Goal: Information Seeking & Learning: Learn about a topic

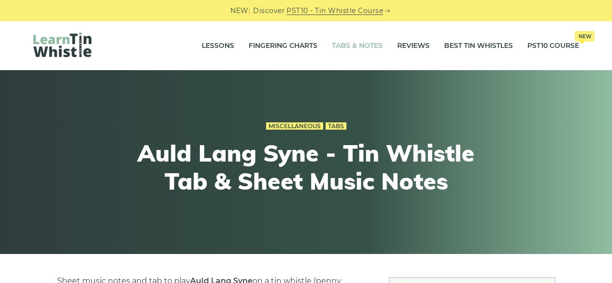
click at [339, 47] on link "Tabs & Notes" at bounding box center [357, 46] width 51 height 24
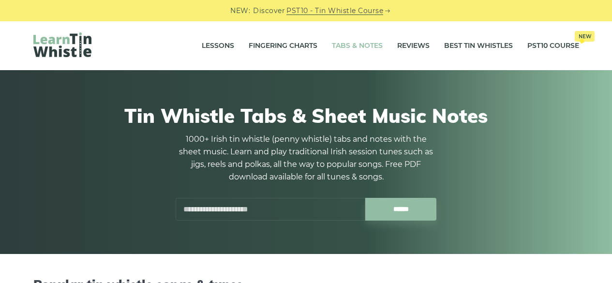
click at [231, 220] on input "text" at bounding box center [270, 209] width 190 height 23
type input "*"
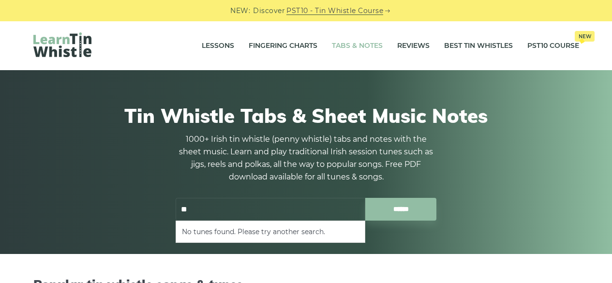
type input "*"
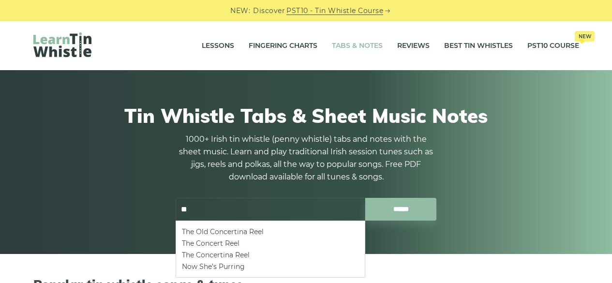
type input "*"
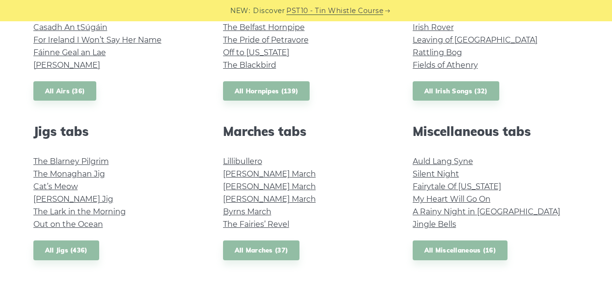
scroll to position [579, 0]
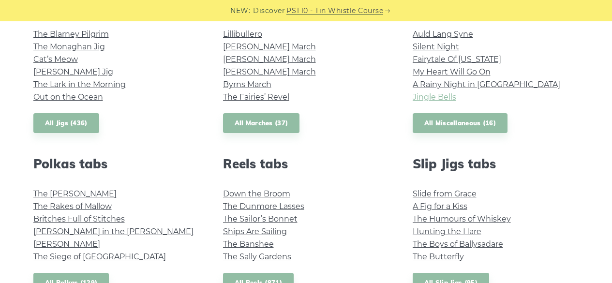
click at [438, 99] on link "Jingle Bells" at bounding box center [434, 96] width 44 height 9
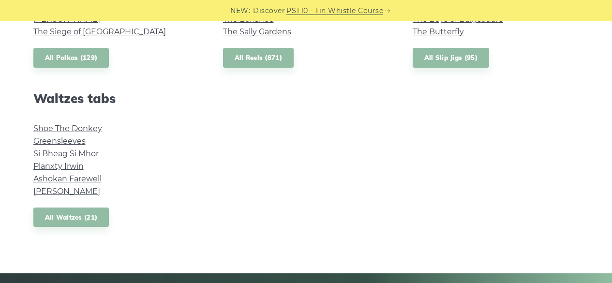
scroll to position [804, 0]
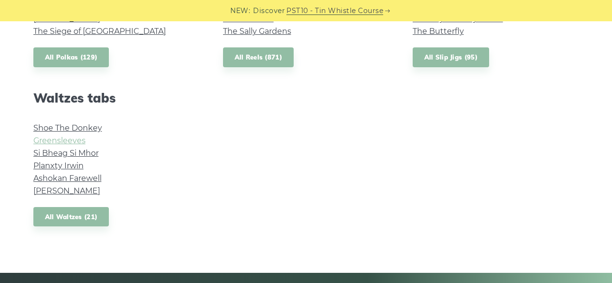
click at [74, 138] on link "Greensleeves" at bounding box center [59, 140] width 52 height 9
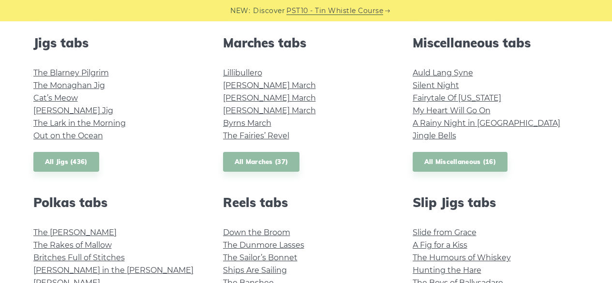
scroll to position [540, 0]
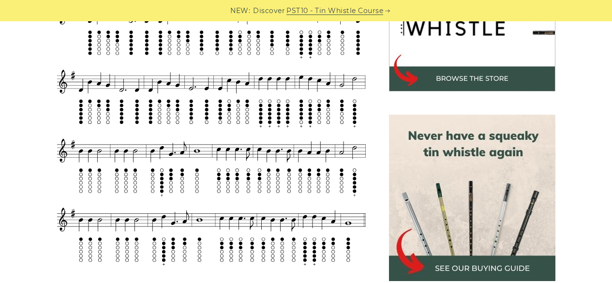
scroll to position [351, 0]
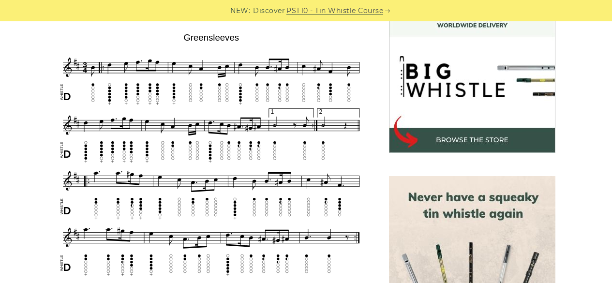
scroll to position [291, 0]
